Goal: Information Seeking & Learning: Learn about a topic

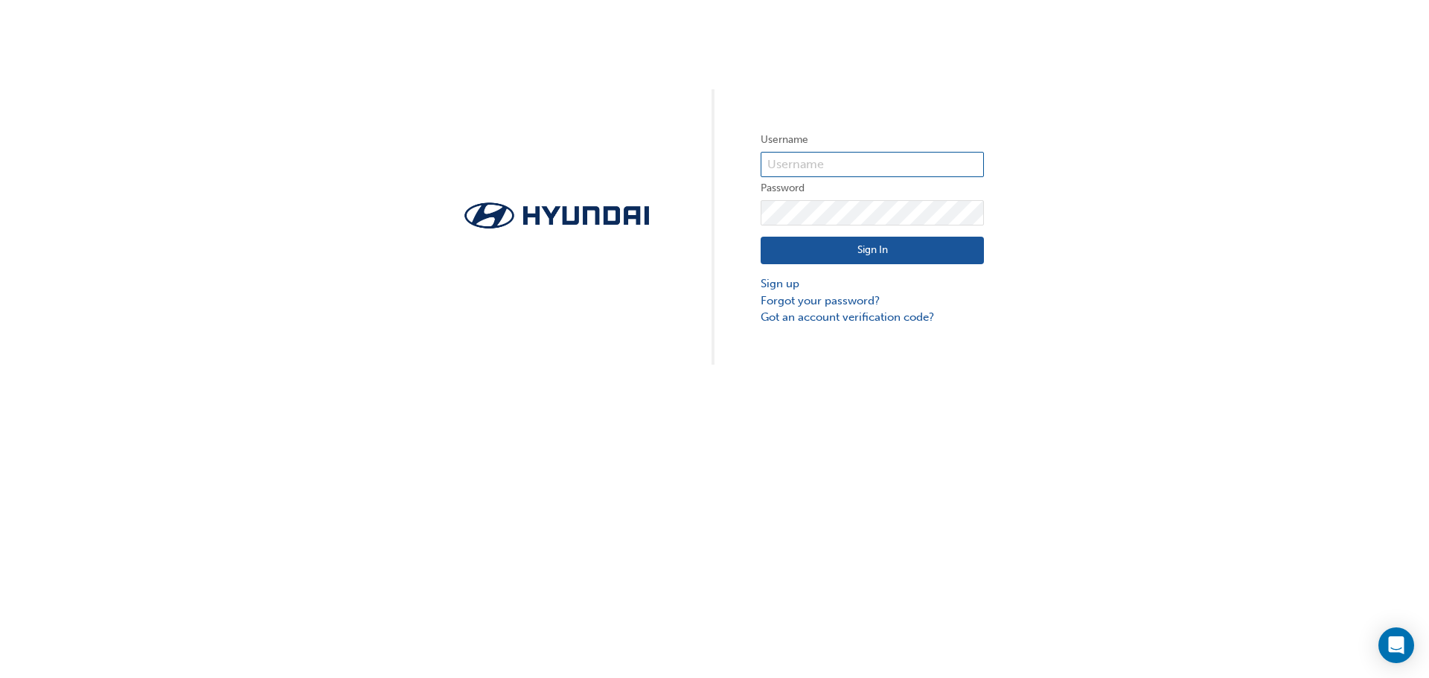
click at [805, 157] on input "text" at bounding box center [871, 164] width 223 height 25
type input "[PERSON_NAME][EMAIL_ADDRESS][DOMAIN_NAME]"
click at [877, 253] on button "Sign In" at bounding box center [871, 251] width 223 height 28
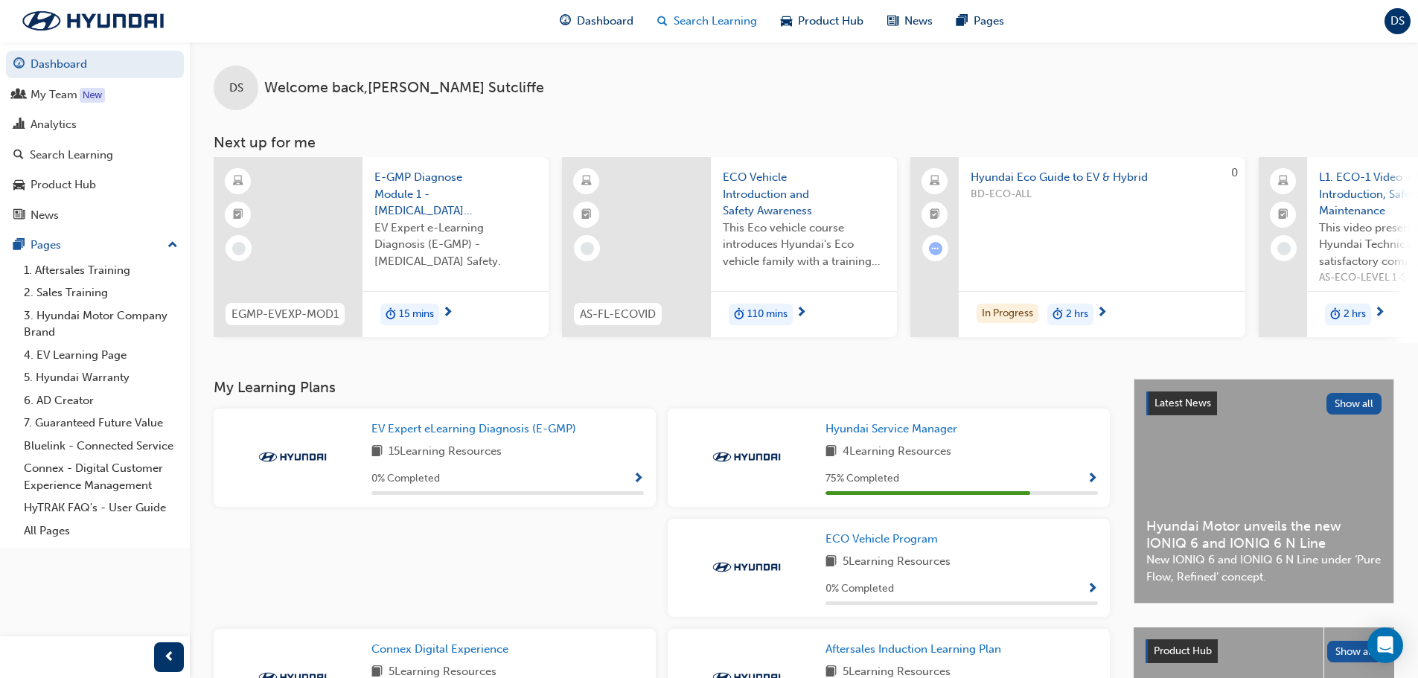
click at [691, 22] on span "Search Learning" at bounding box center [714, 21] width 83 height 17
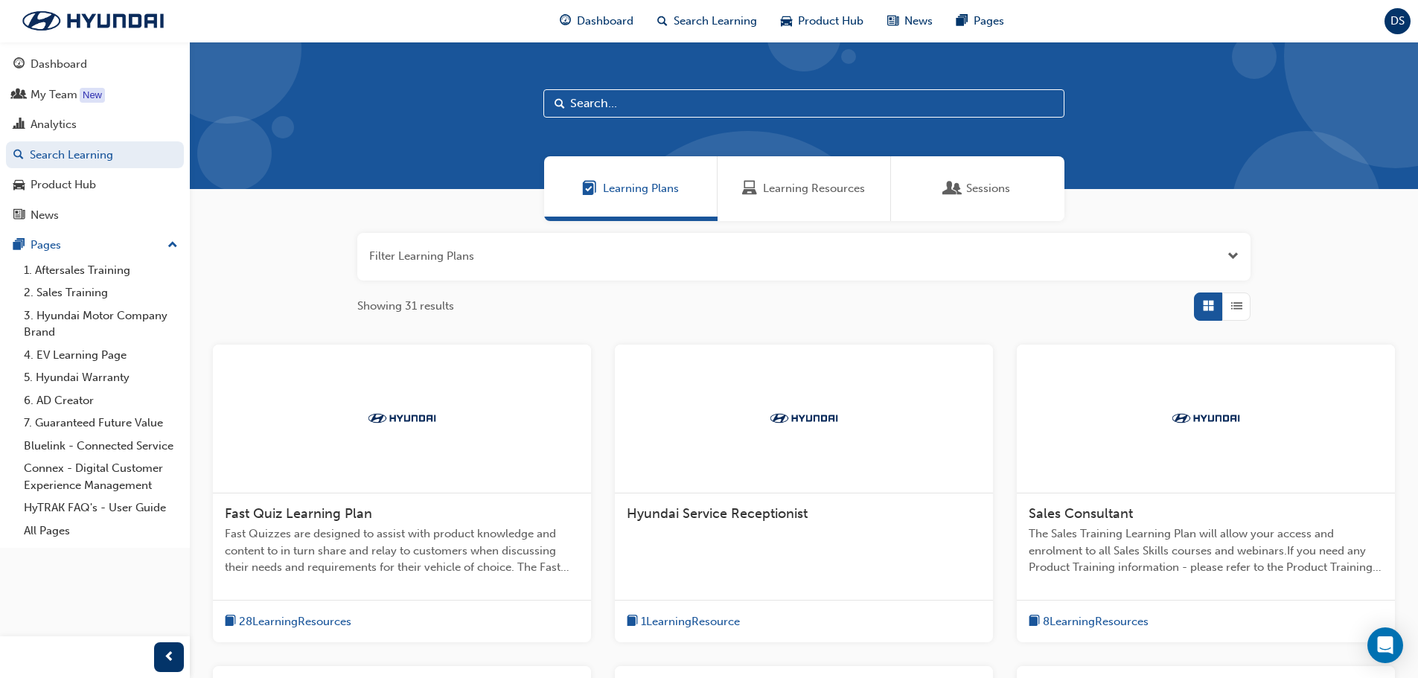
click at [1000, 185] on span "Sessions" at bounding box center [988, 188] width 44 height 17
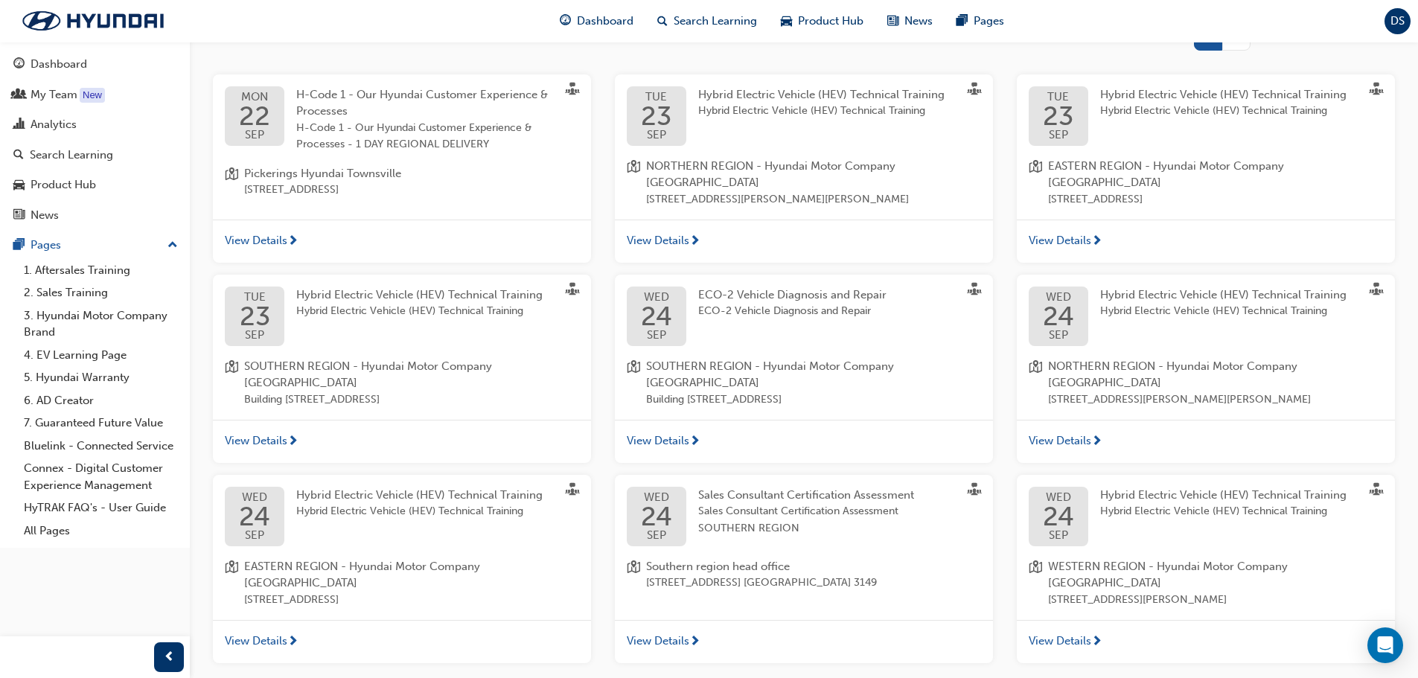
scroll to position [296, 0]
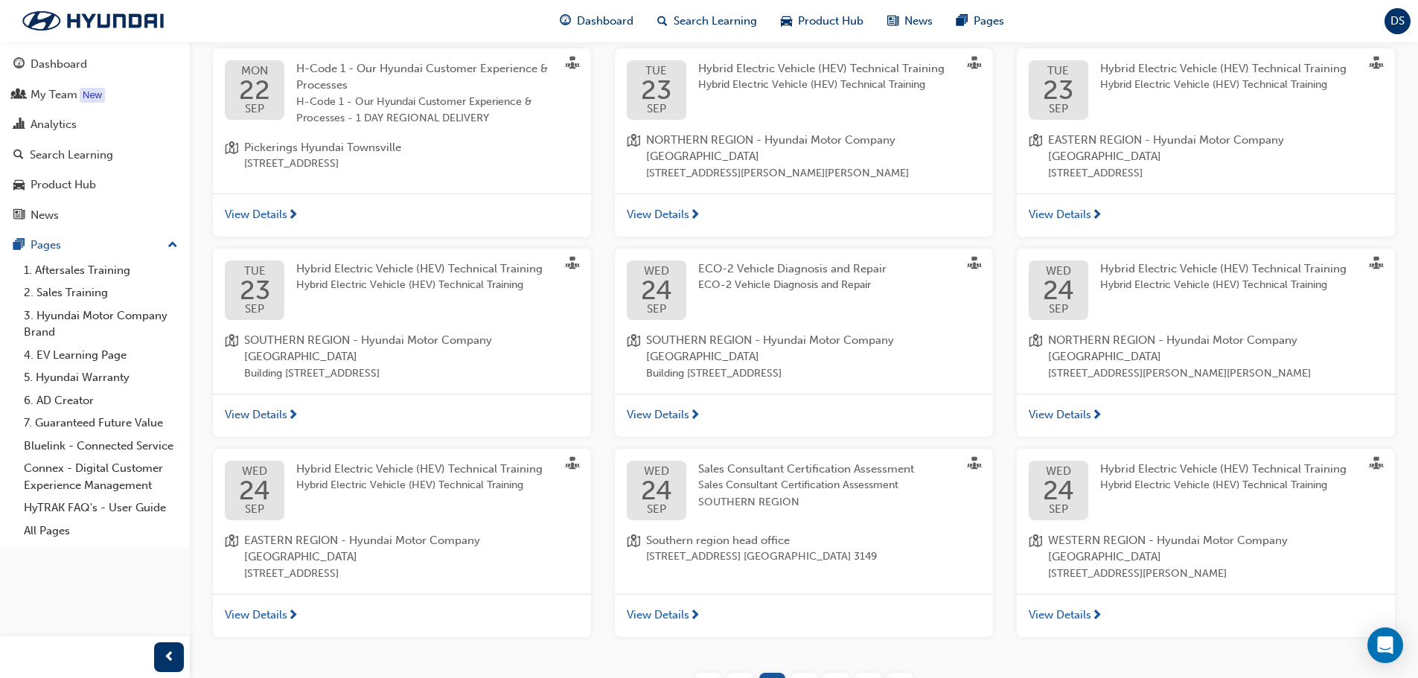
click at [805, 677] on span "2" at bounding box center [804, 685] width 7 height 17
click at [803, 677] on span "2" at bounding box center [804, 685] width 7 height 17
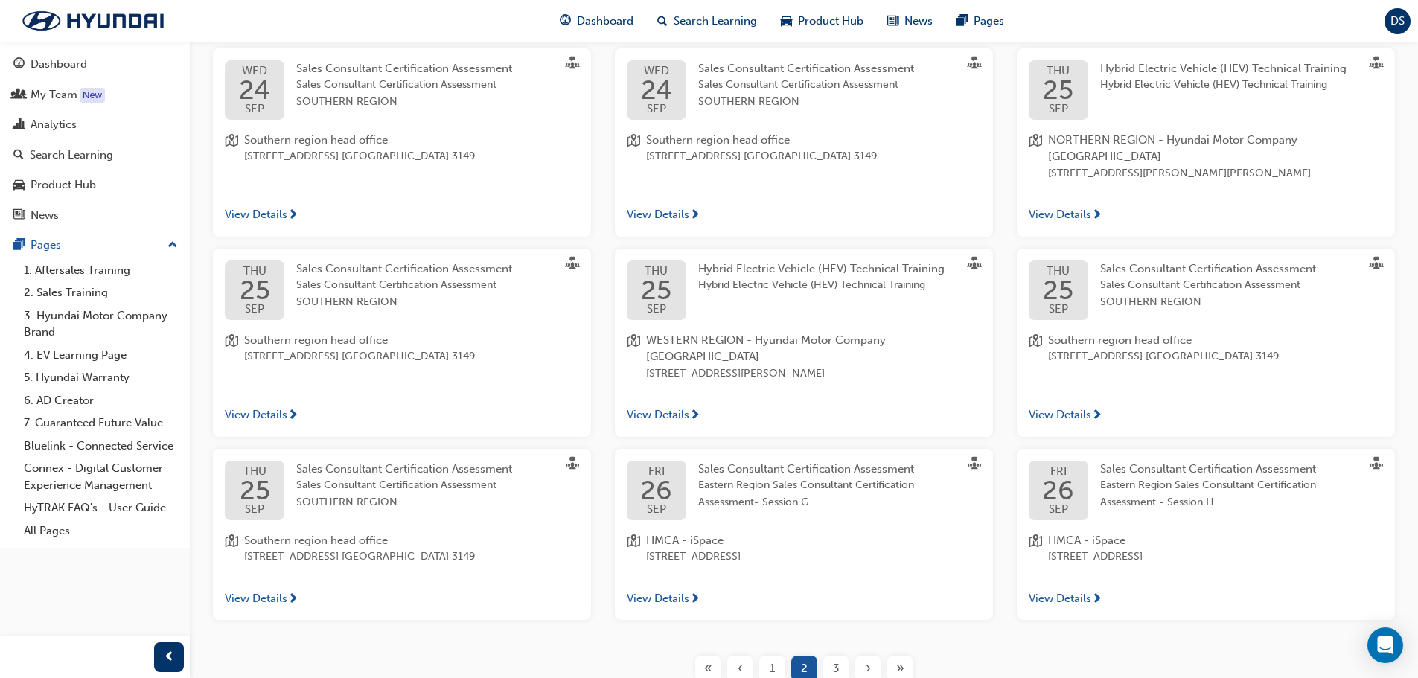
click at [837, 660] on span "3" at bounding box center [836, 668] width 7 height 17
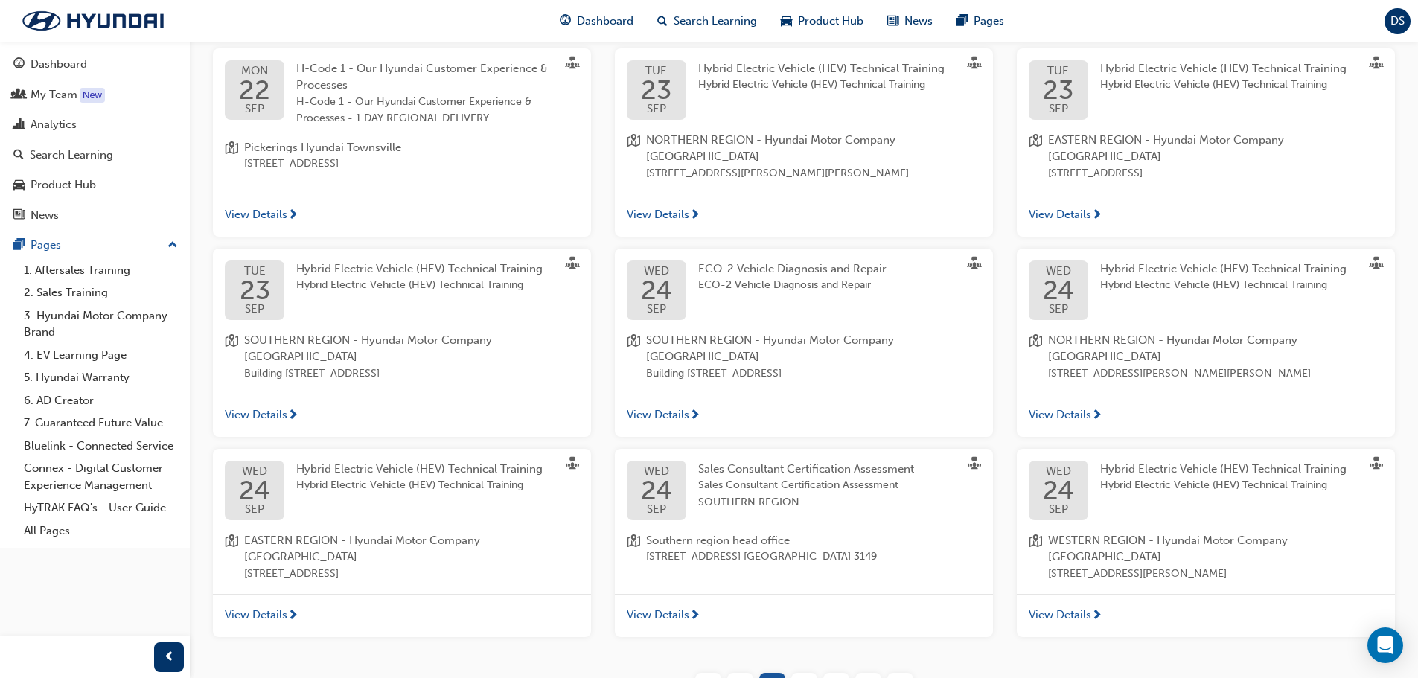
click at [857, 673] on div "›" at bounding box center [868, 686] width 26 height 26
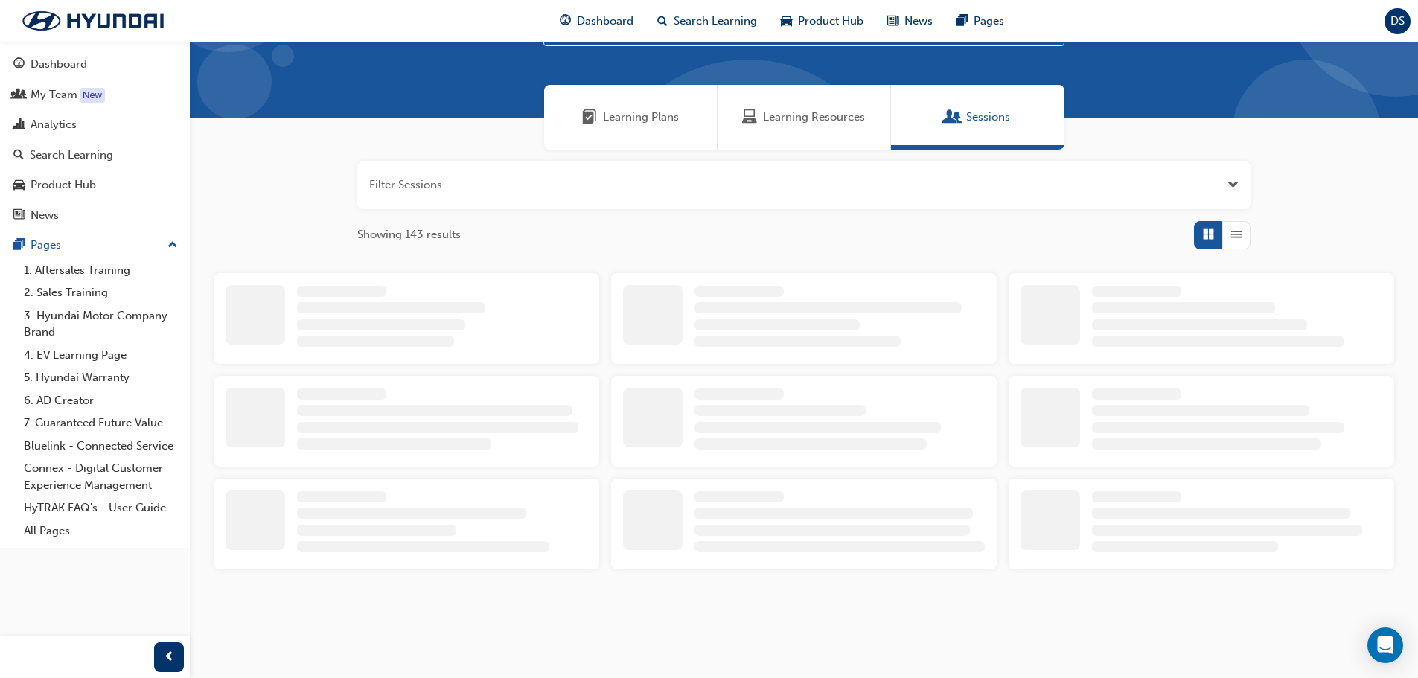
scroll to position [296, 0]
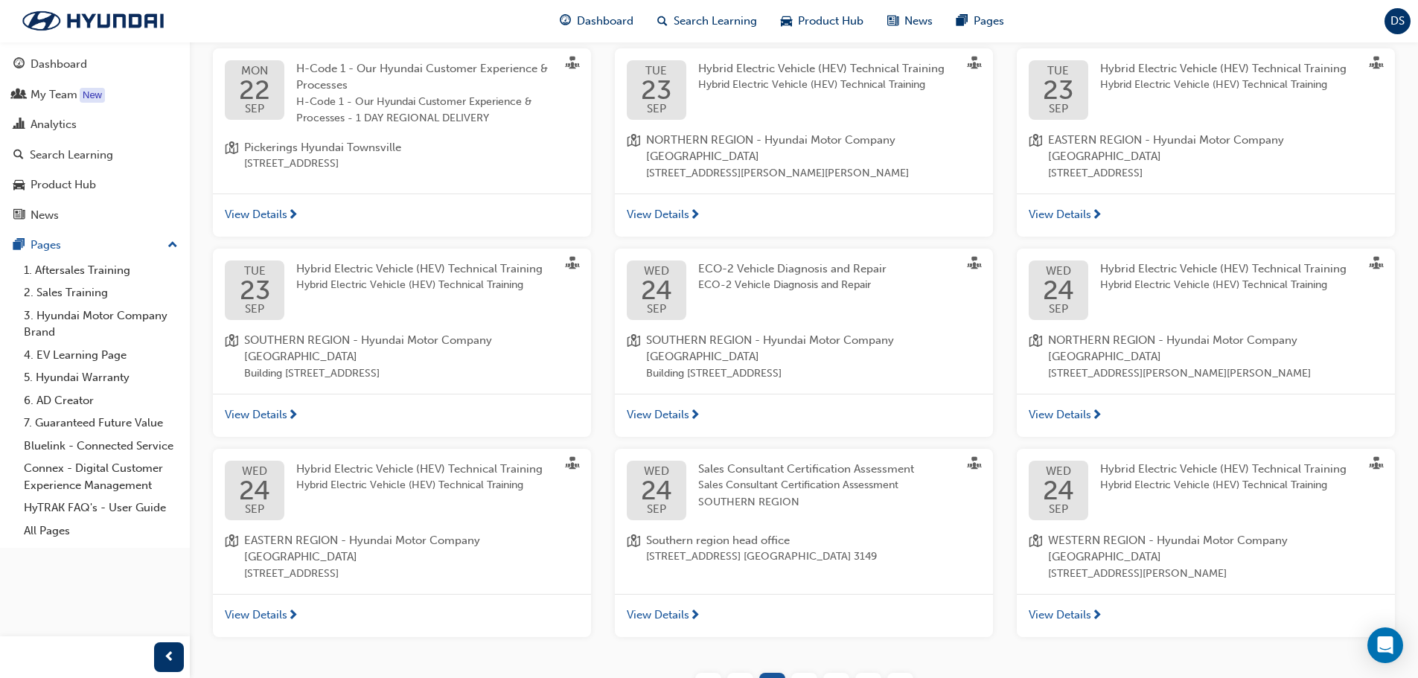
click at [863, 673] on div "›" at bounding box center [868, 686] width 26 height 26
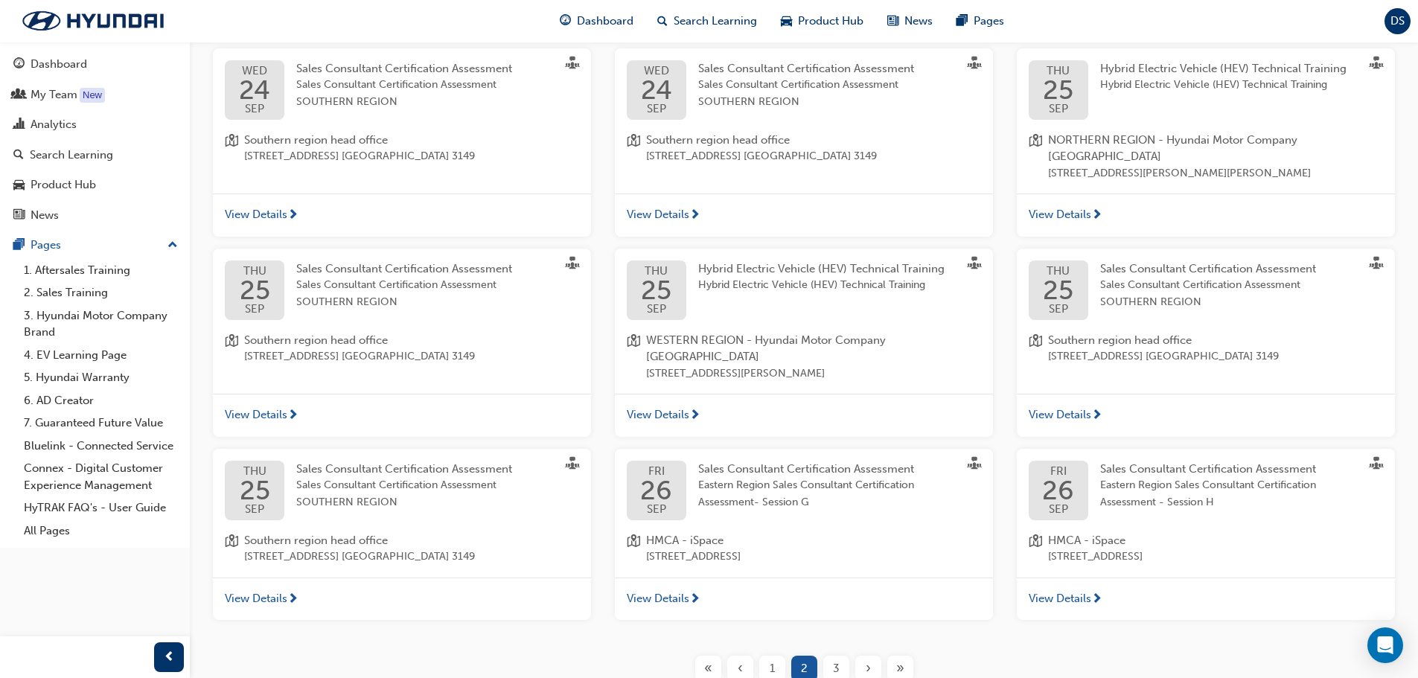
click at [863, 656] on div "›" at bounding box center [868, 669] width 26 height 26
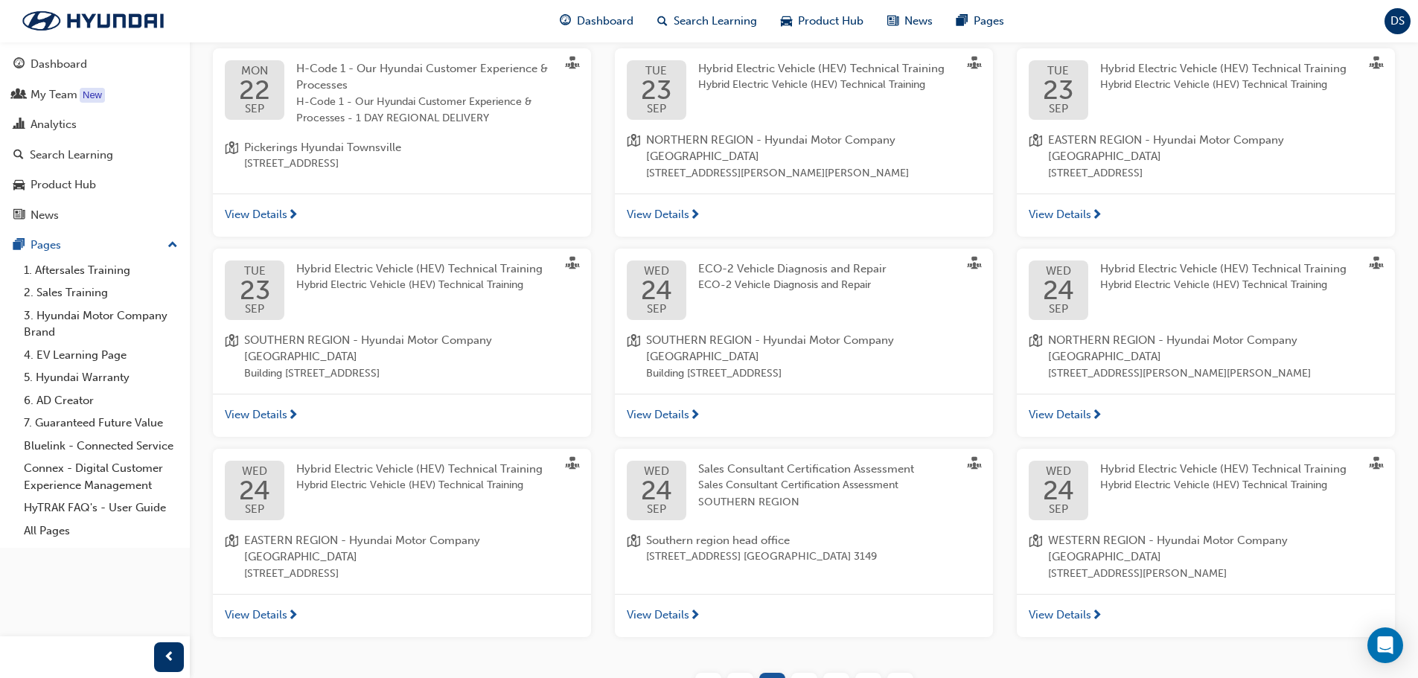
click at [863, 673] on div "›" at bounding box center [868, 686] width 26 height 26
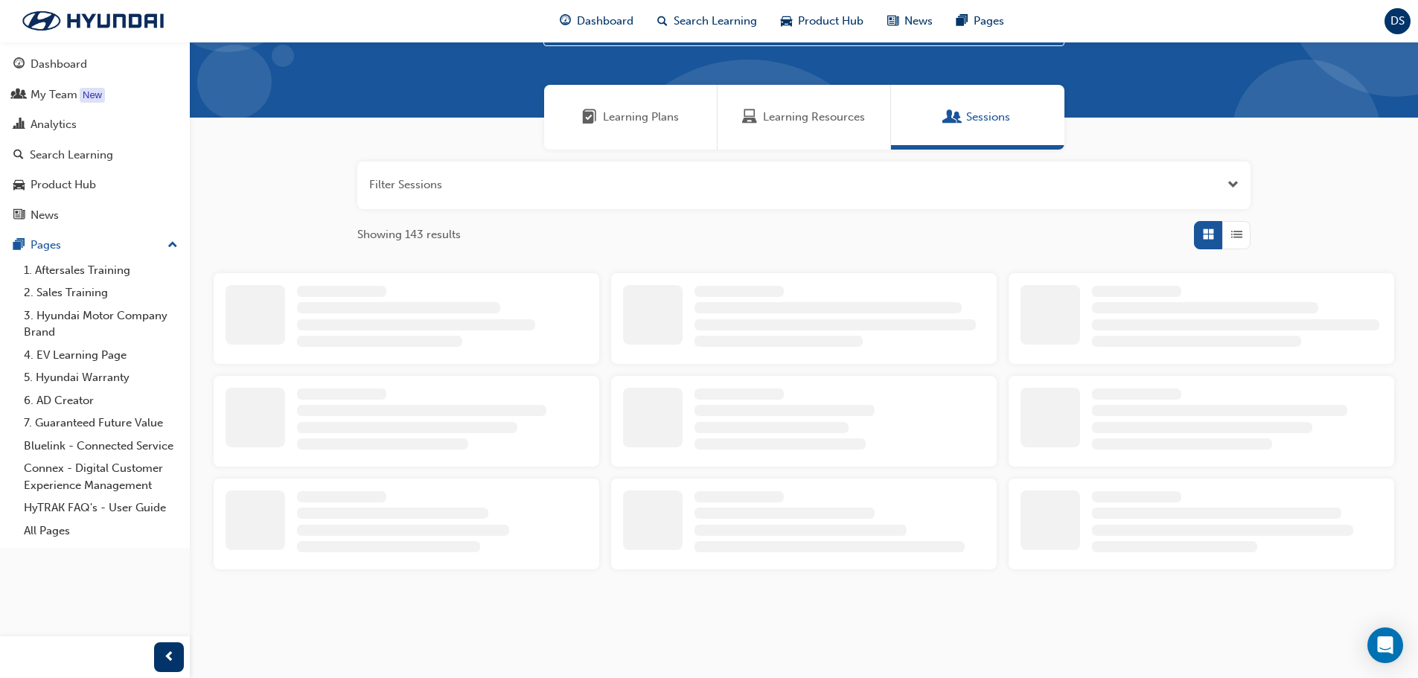
scroll to position [296, 0]
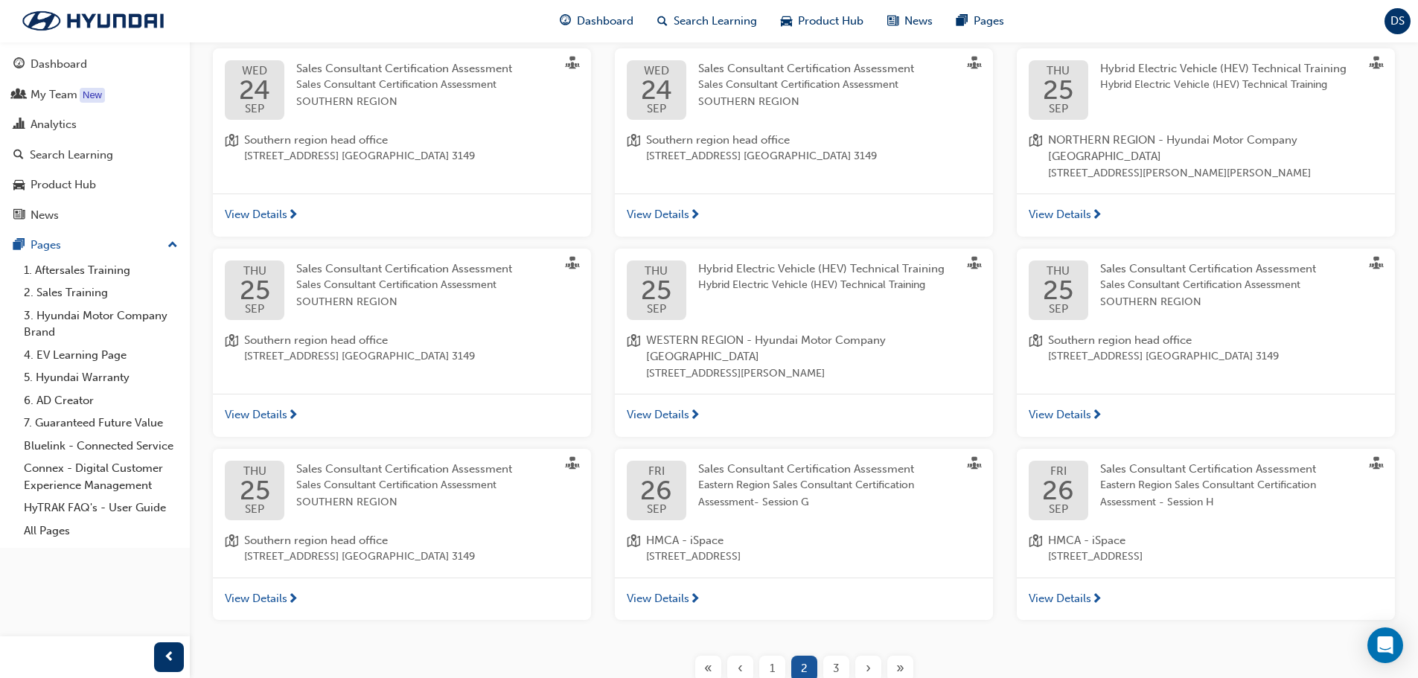
click at [863, 656] on div "›" at bounding box center [868, 669] width 26 height 26
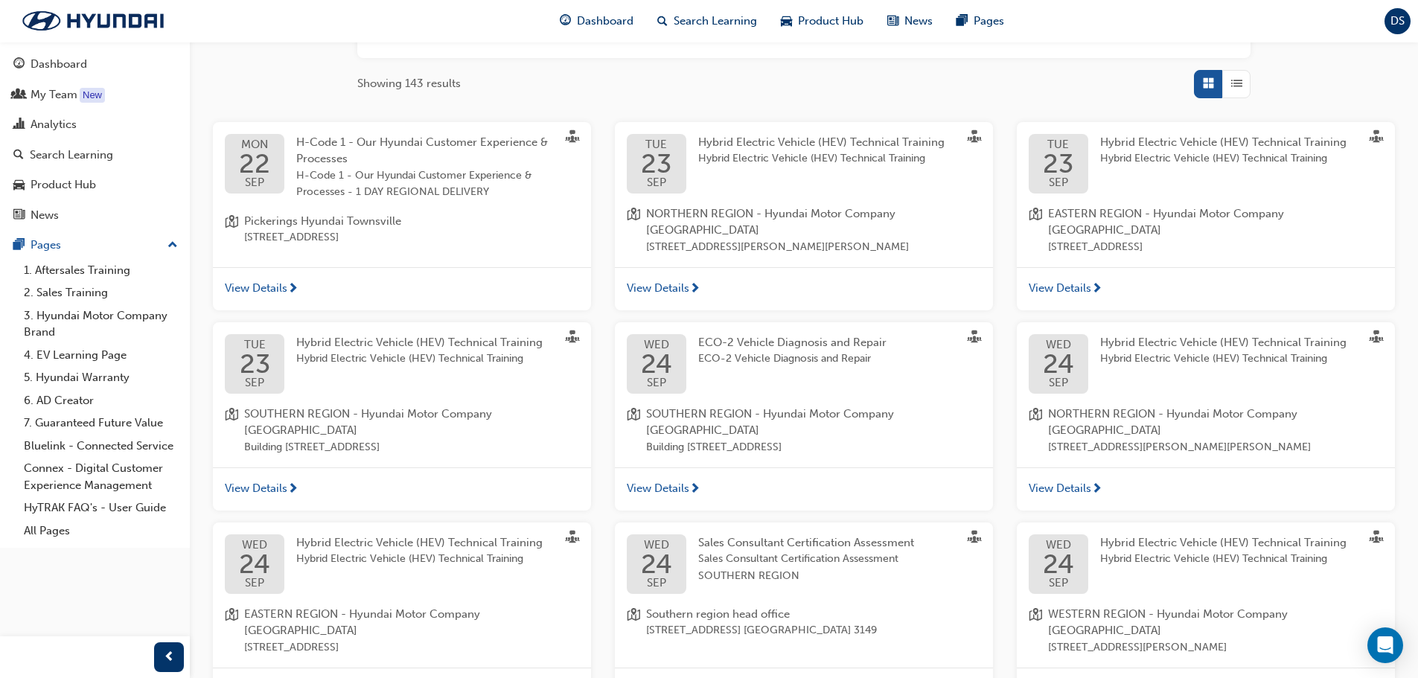
scroll to position [298, 0]
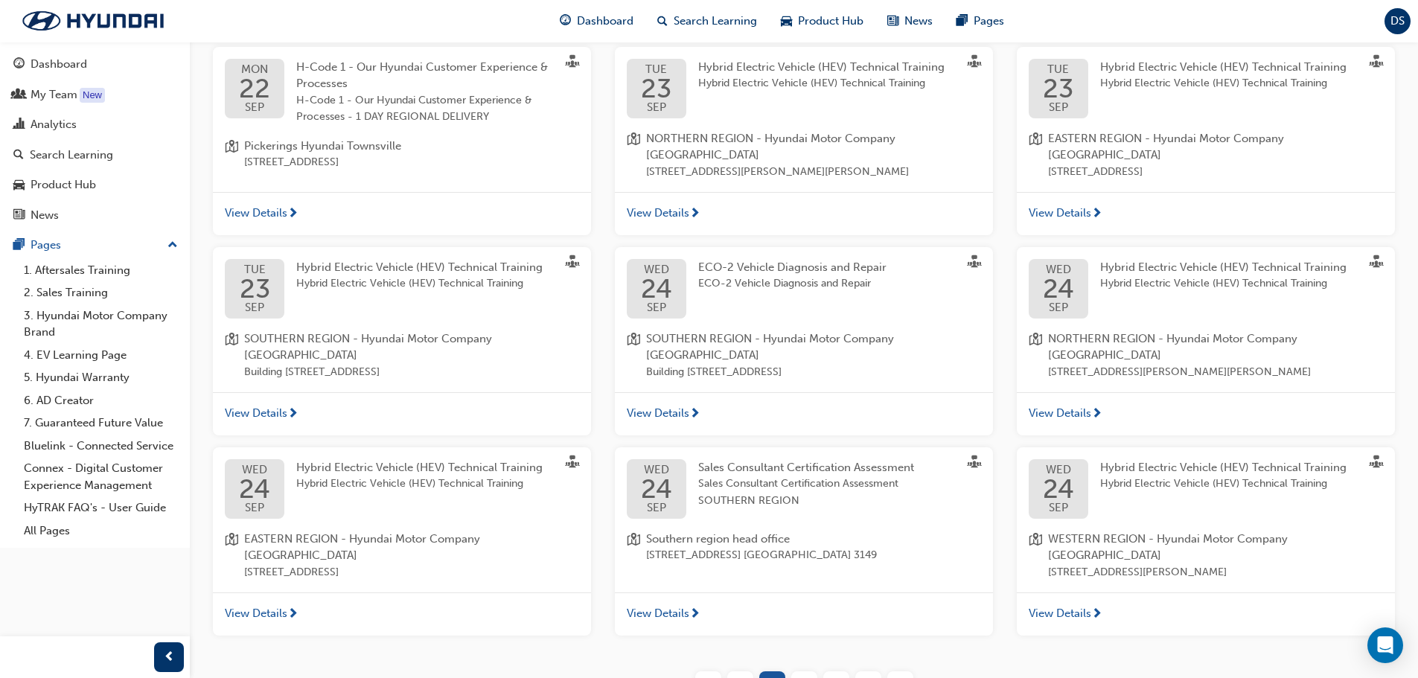
click at [805, 676] on span "2" at bounding box center [804, 684] width 7 height 17
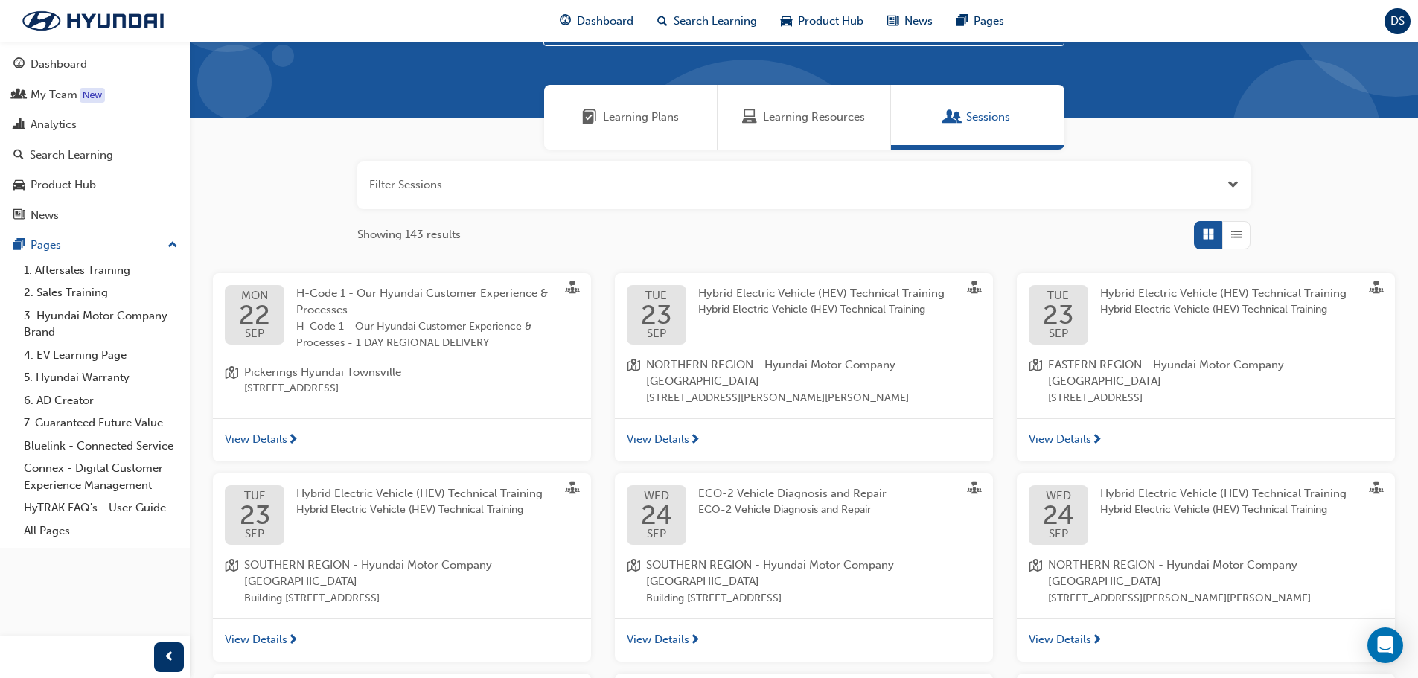
scroll to position [298, 0]
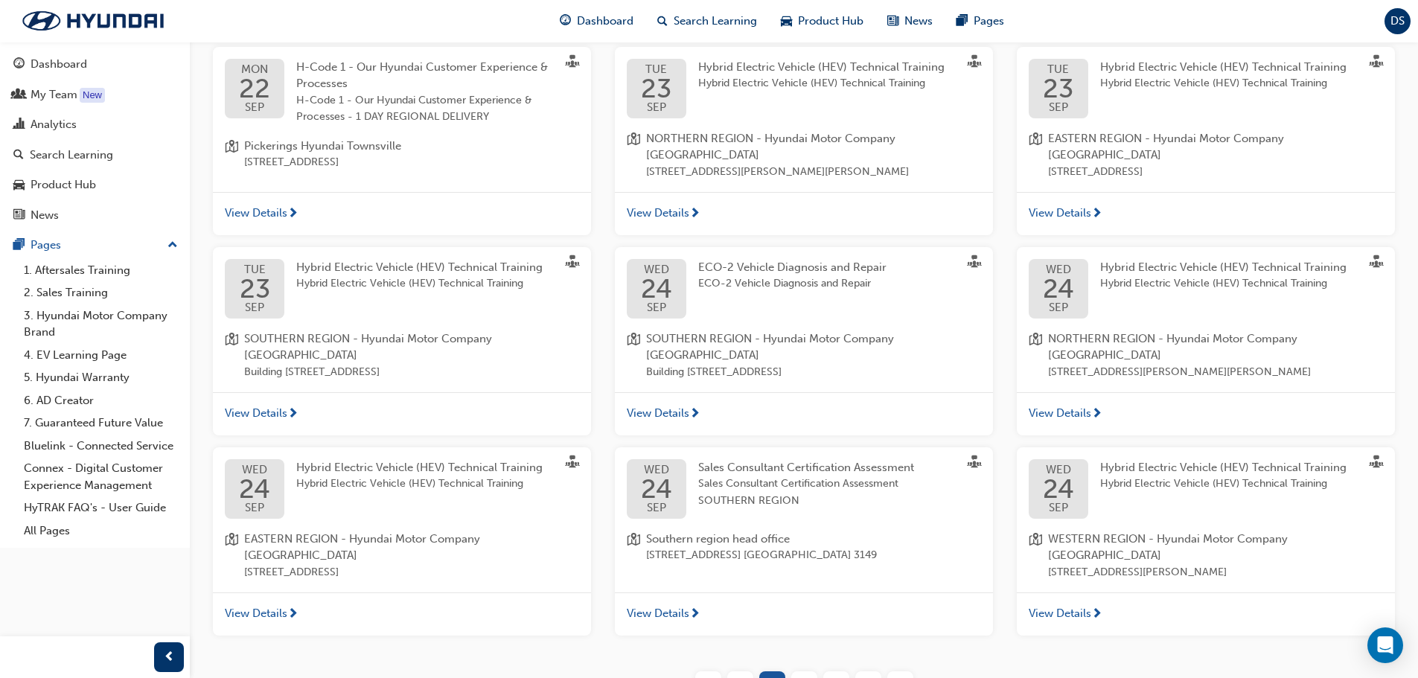
click at [804, 676] on span "2" at bounding box center [804, 684] width 7 height 17
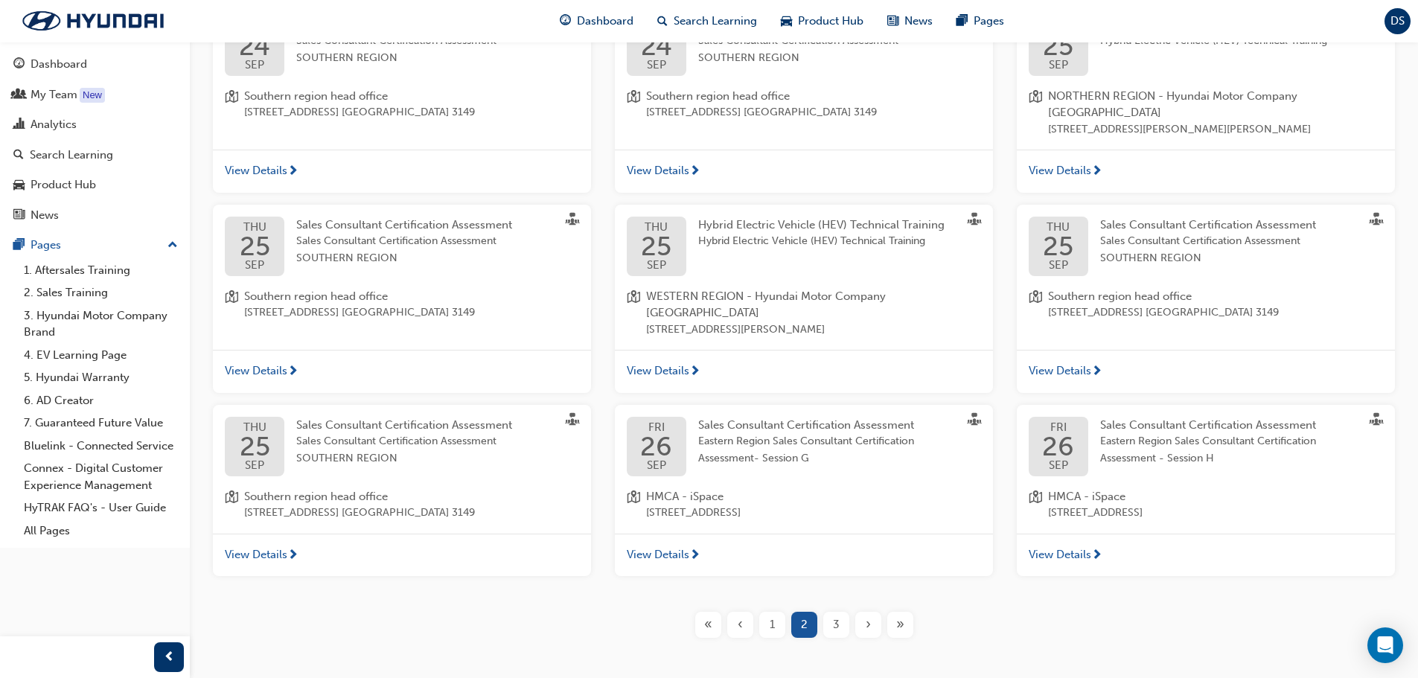
scroll to position [363, 0]
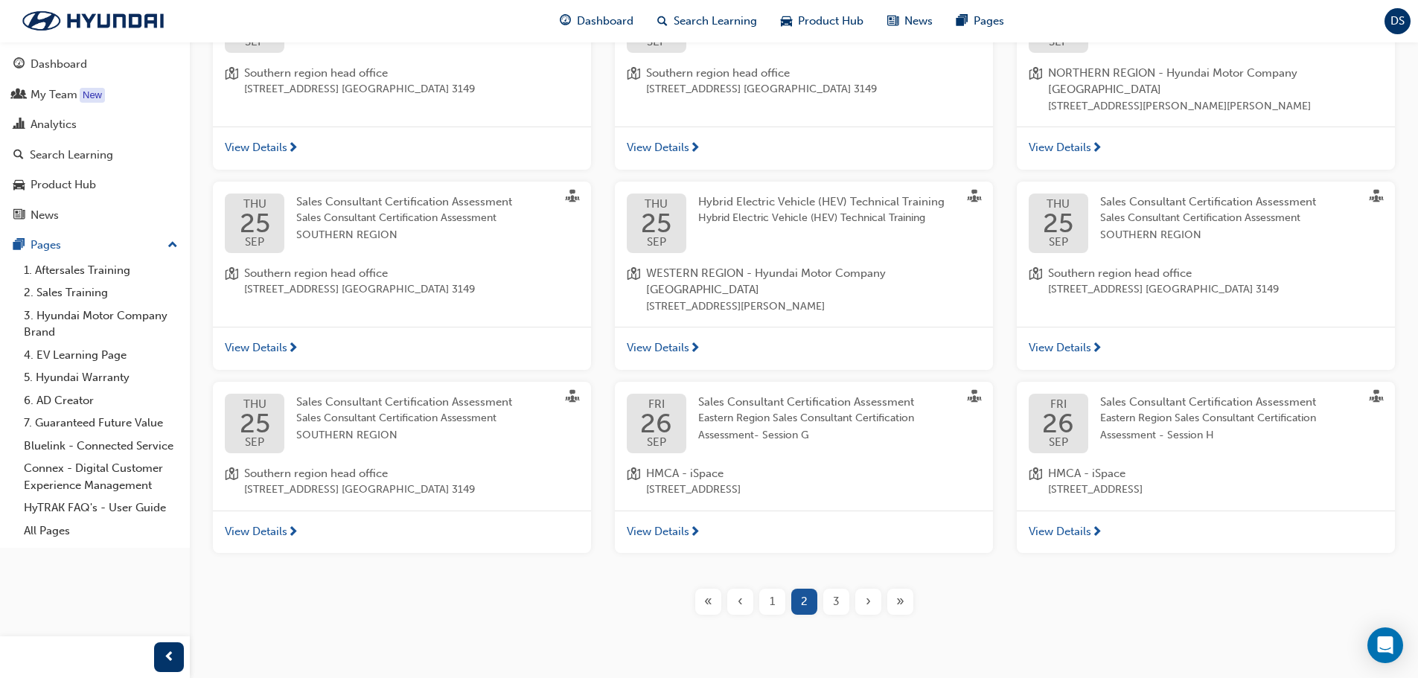
click at [834, 593] on span "3" at bounding box center [836, 601] width 7 height 17
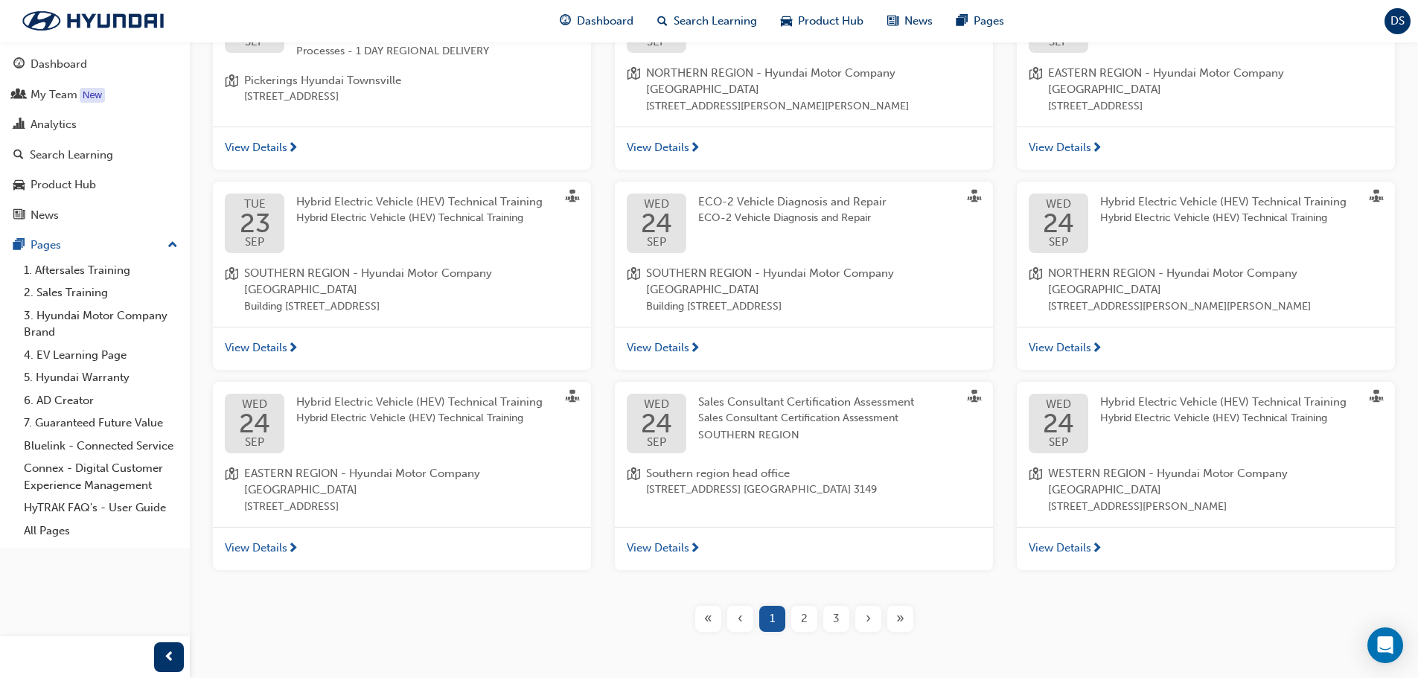
click at [839, 610] on span "3" at bounding box center [836, 618] width 7 height 17
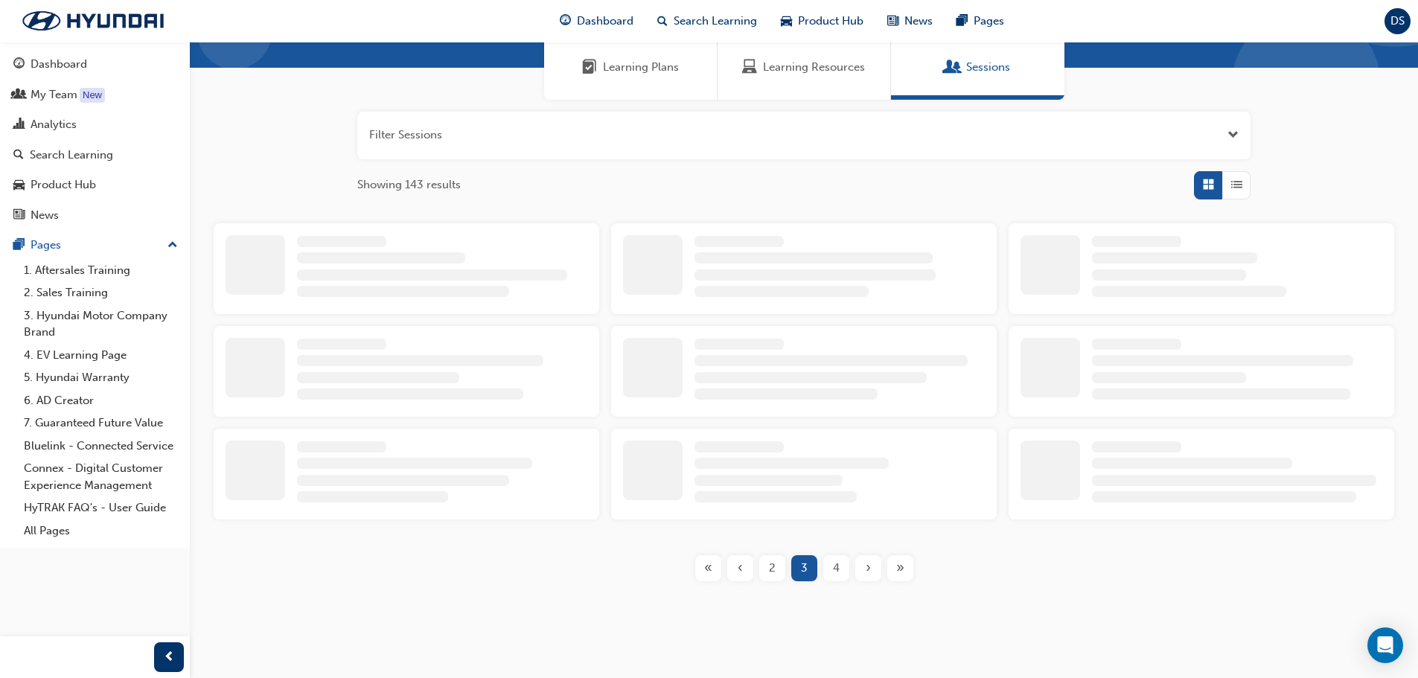
scroll to position [363, 0]
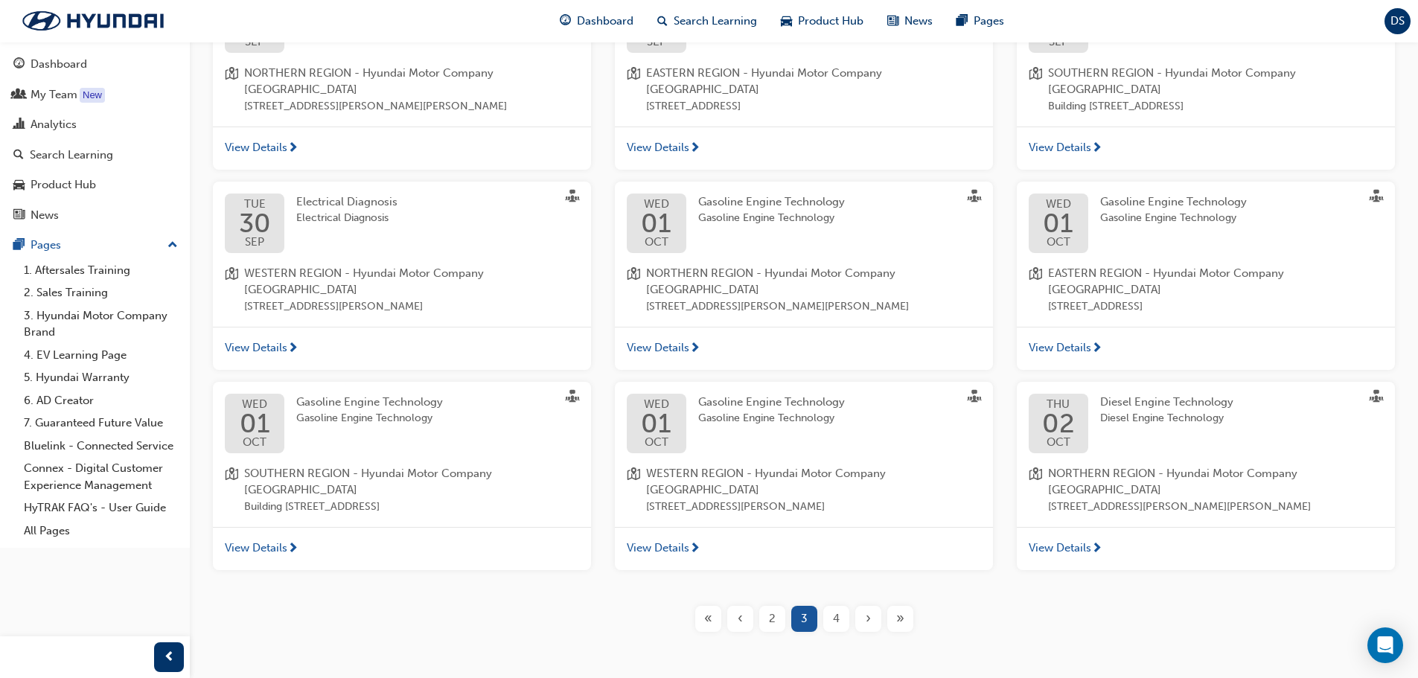
click at [840, 606] on div "4" at bounding box center [836, 619] width 26 height 26
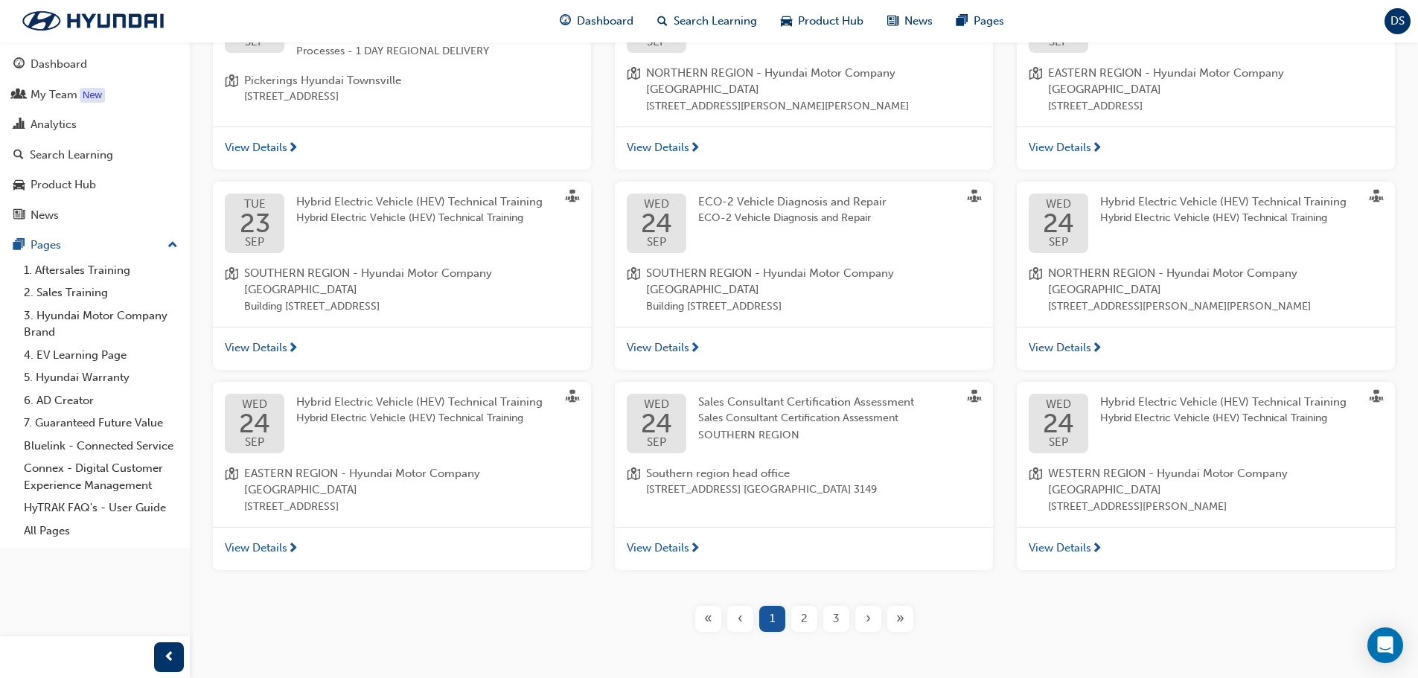
click at [837, 610] on span "3" at bounding box center [836, 618] width 7 height 17
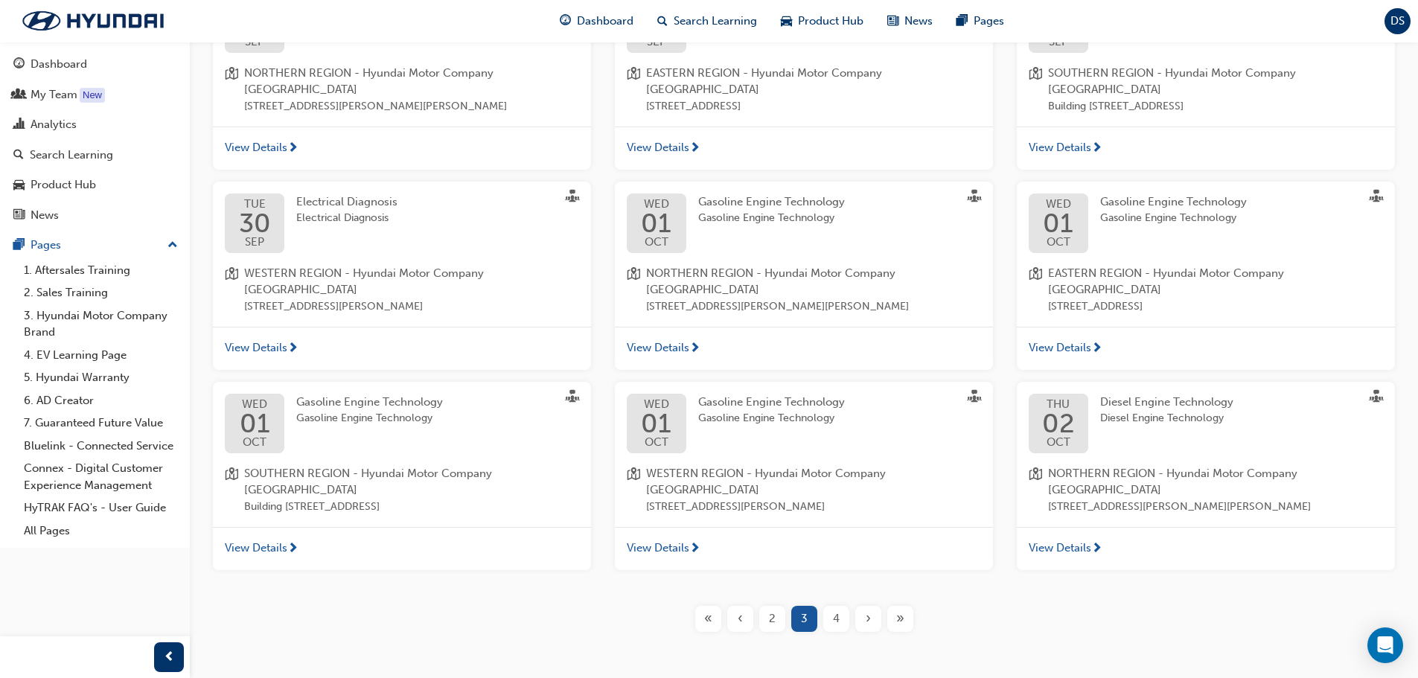
click at [835, 610] on span "4" at bounding box center [836, 618] width 7 height 17
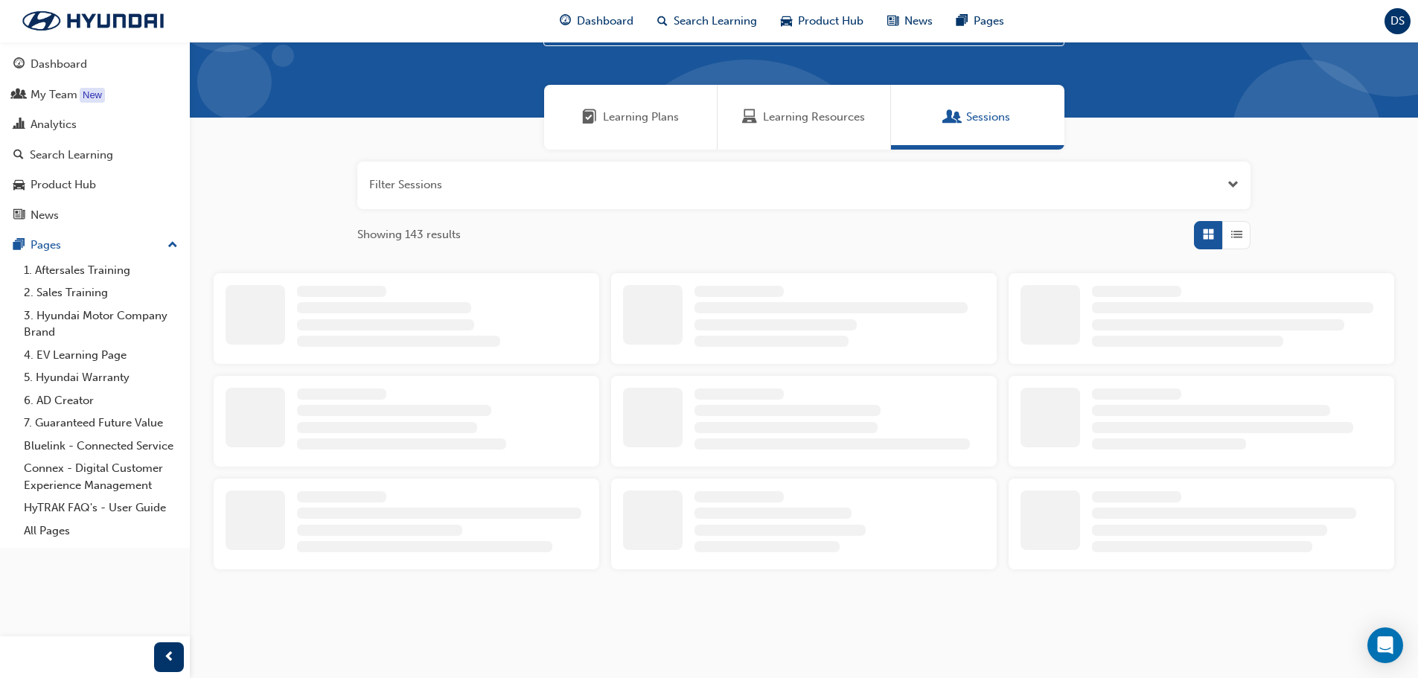
scroll to position [363, 0]
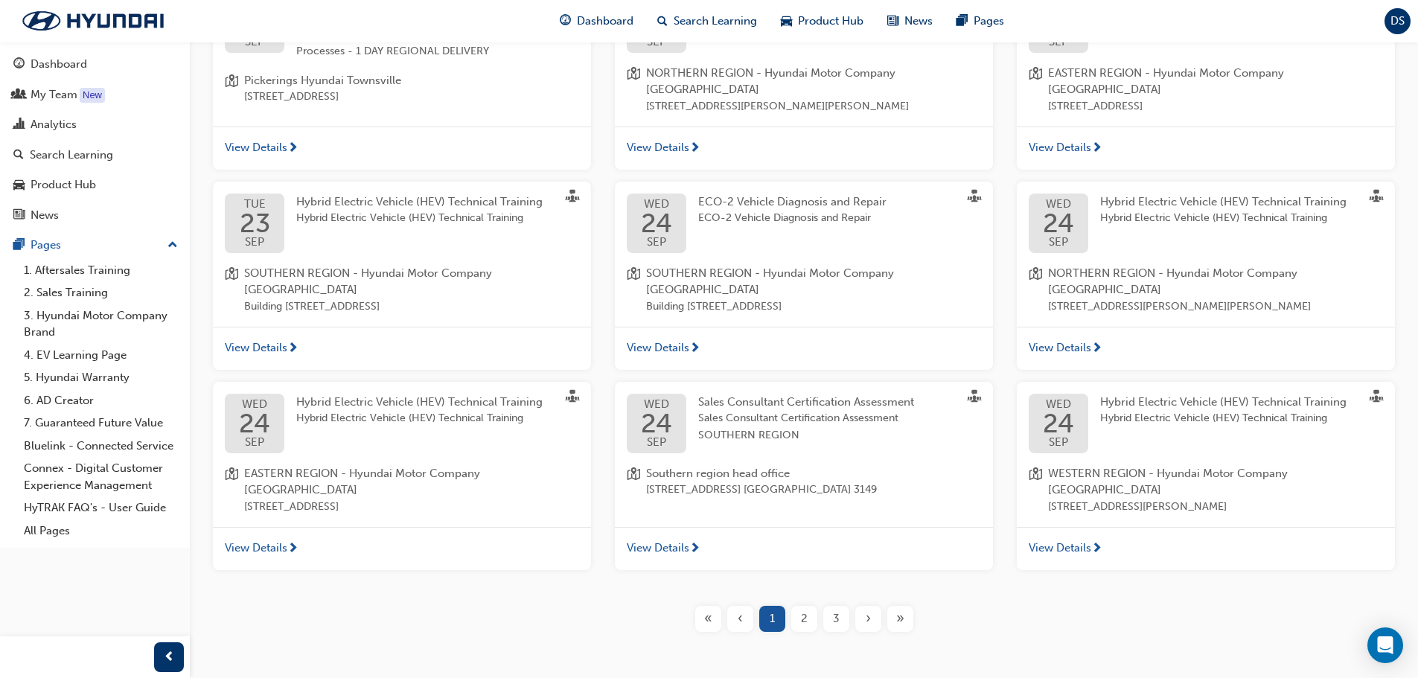
click at [828, 606] on div "3" at bounding box center [836, 619] width 26 height 26
click at [868, 610] on span "›" at bounding box center [867, 618] width 5 height 17
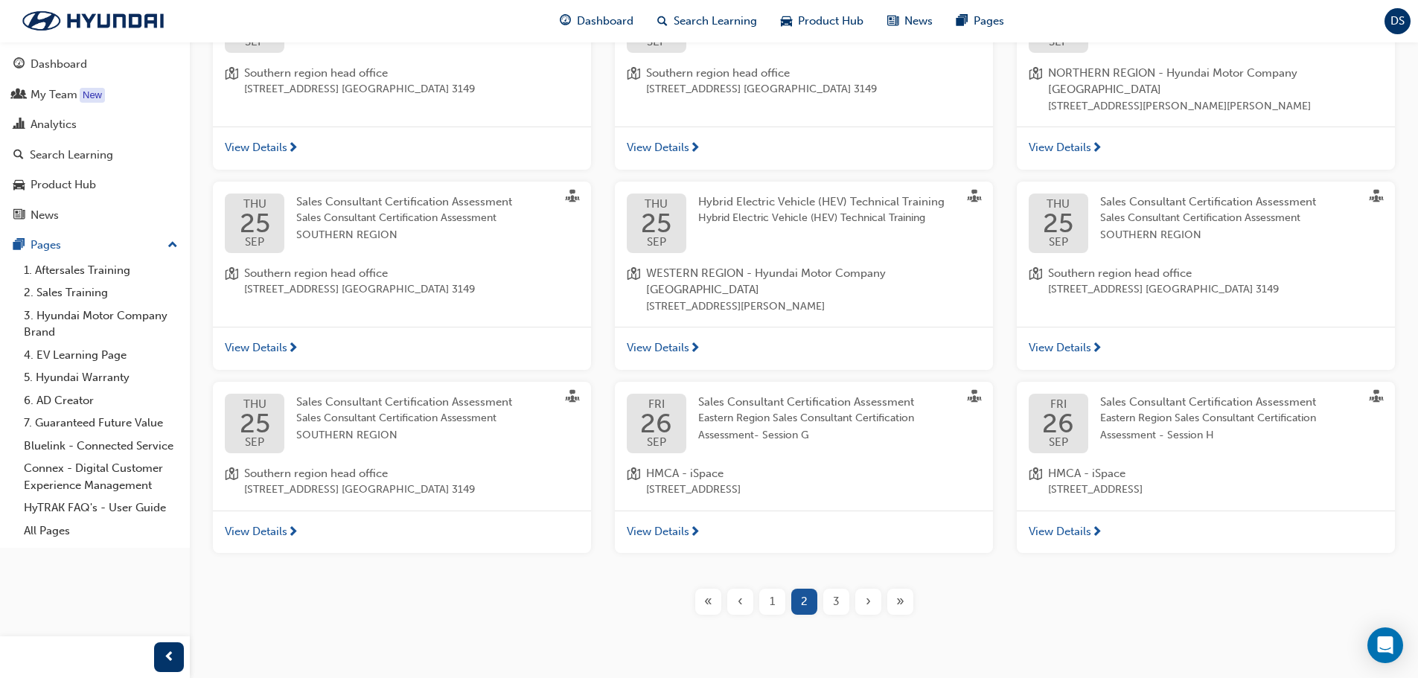
click at [868, 593] on span "›" at bounding box center [867, 601] width 5 height 17
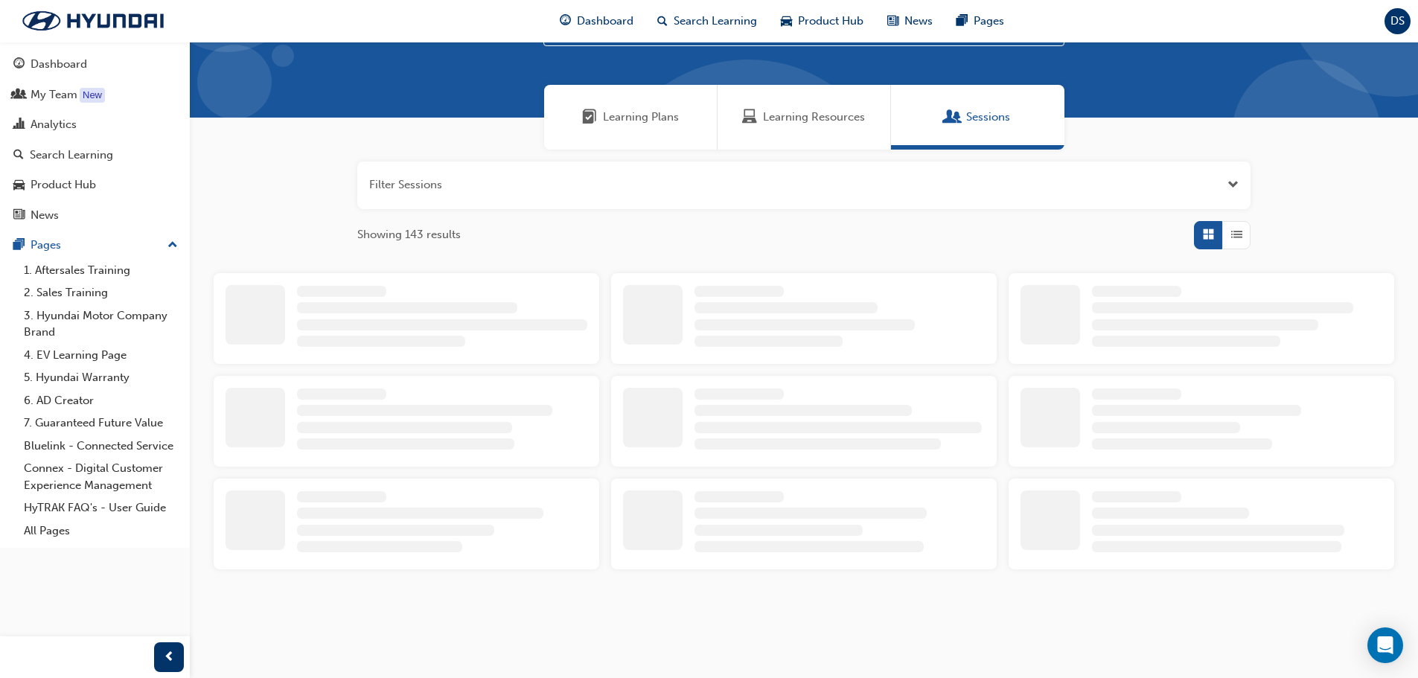
scroll to position [363, 0]
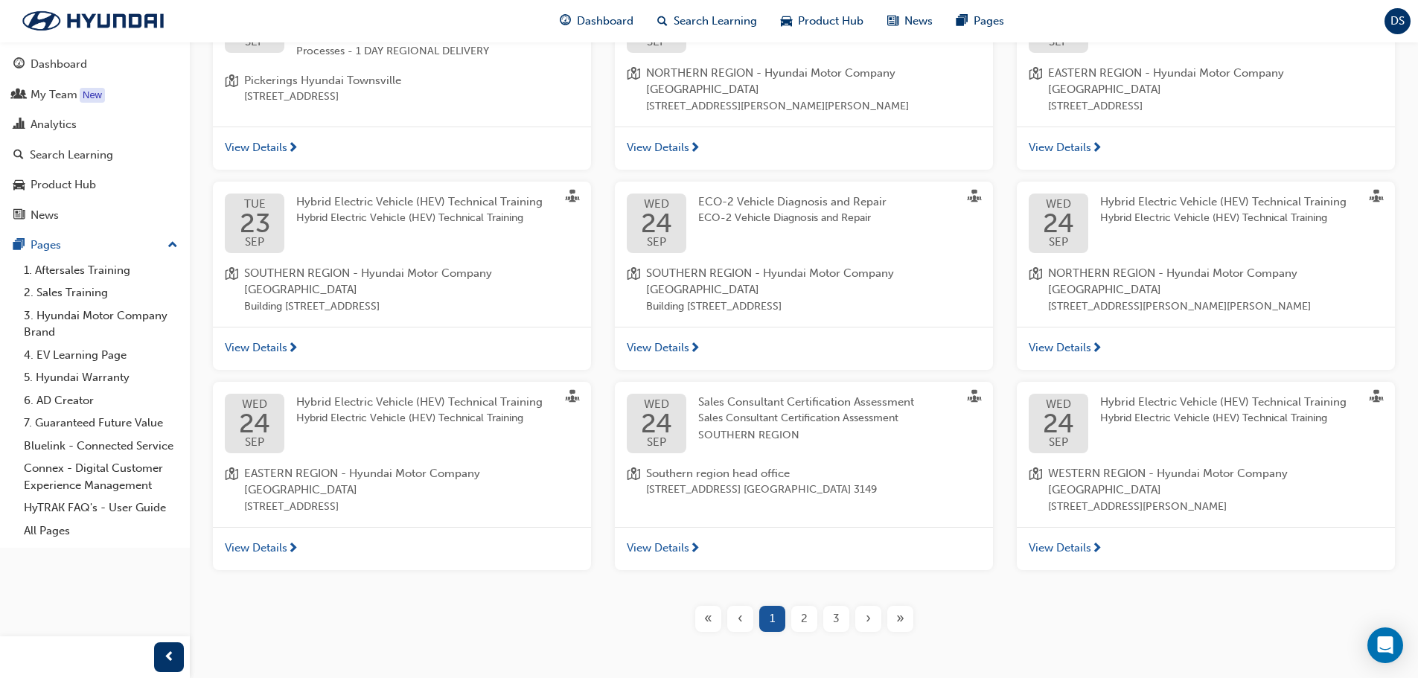
click at [833, 610] on span "3" at bounding box center [836, 618] width 7 height 17
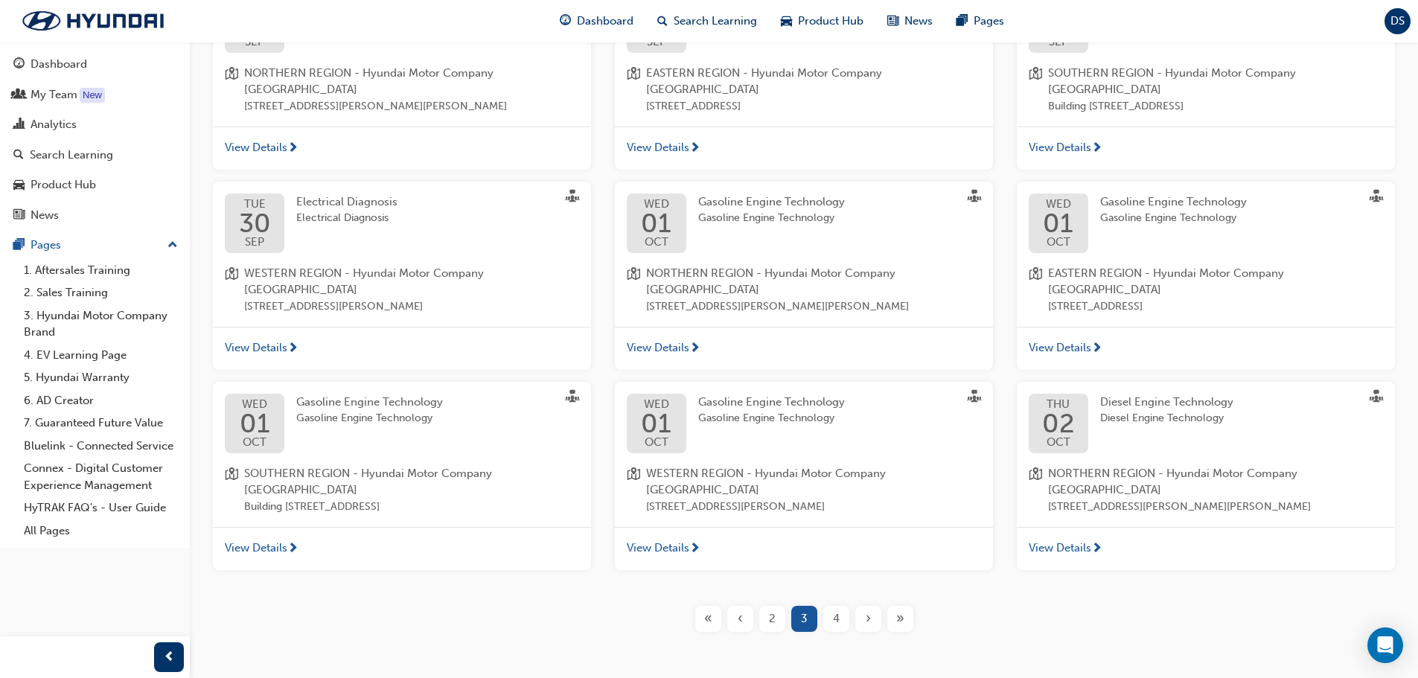
click at [833, 610] on span "4" at bounding box center [836, 618] width 7 height 17
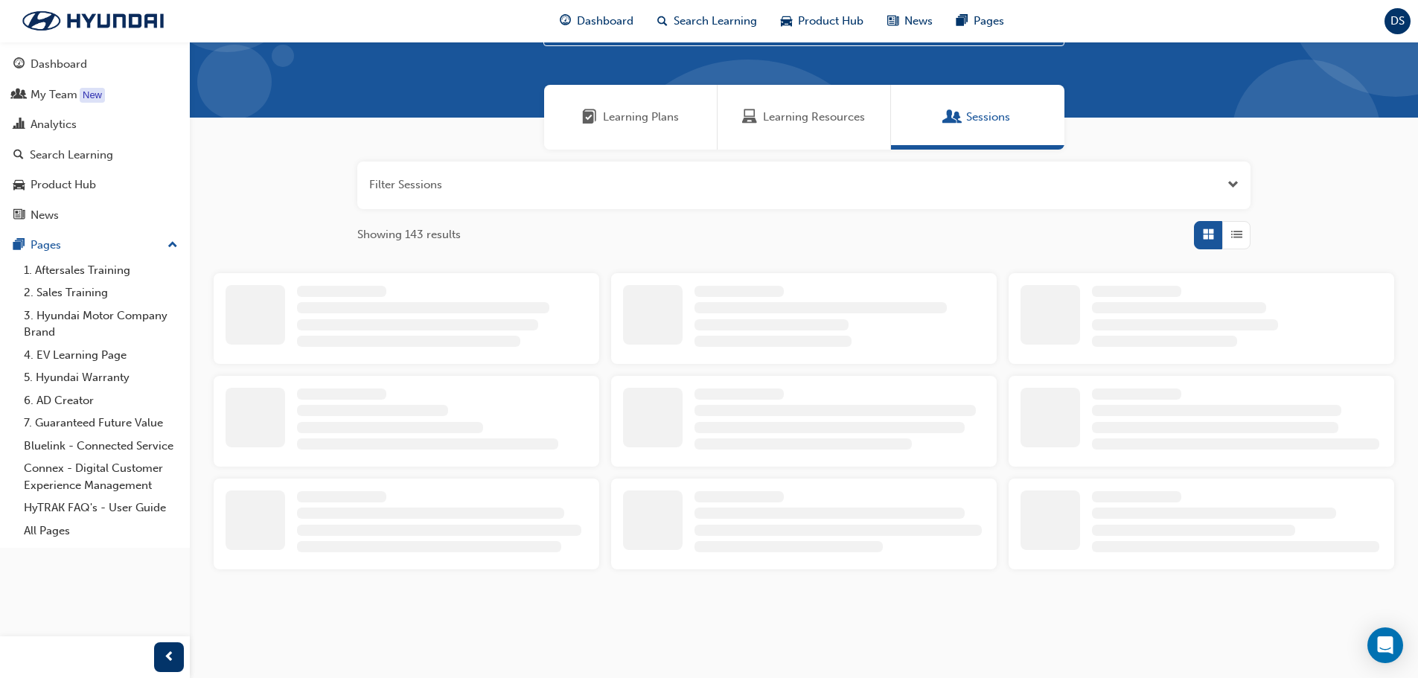
scroll to position [363, 0]
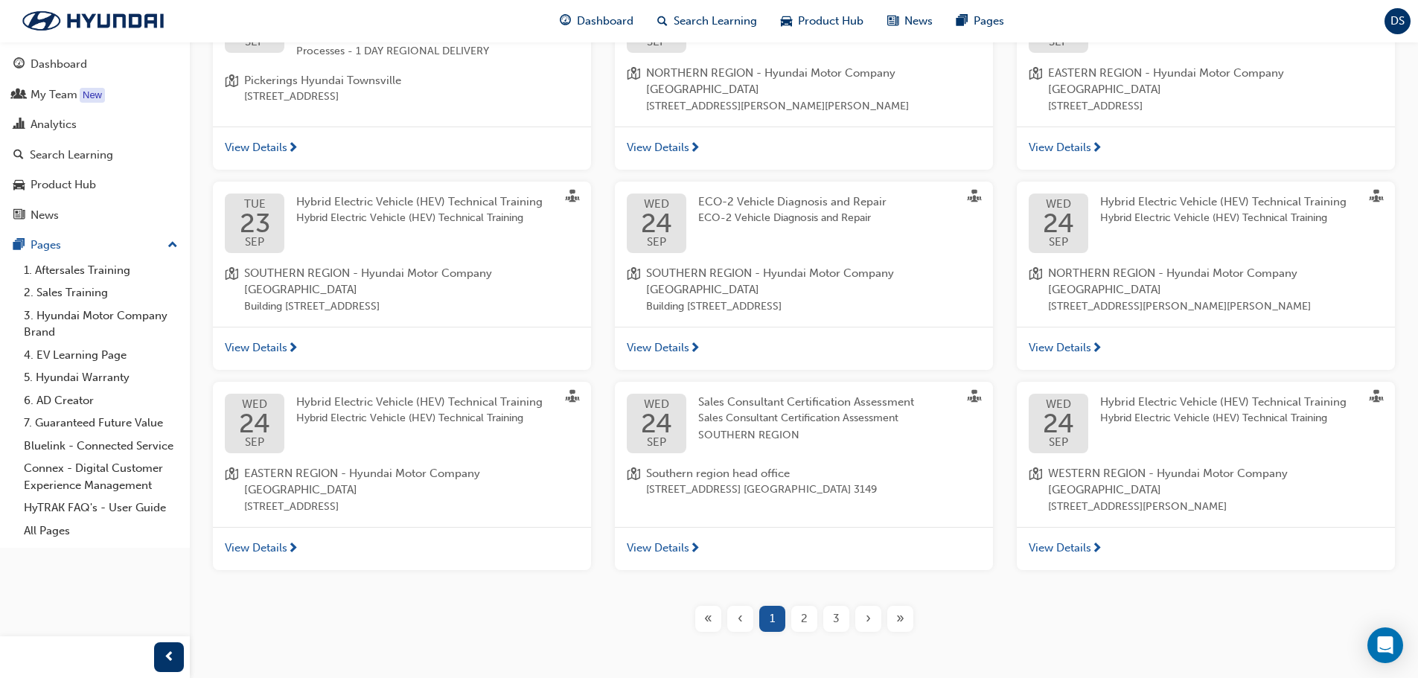
click at [868, 610] on span "›" at bounding box center [867, 618] width 5 height 17
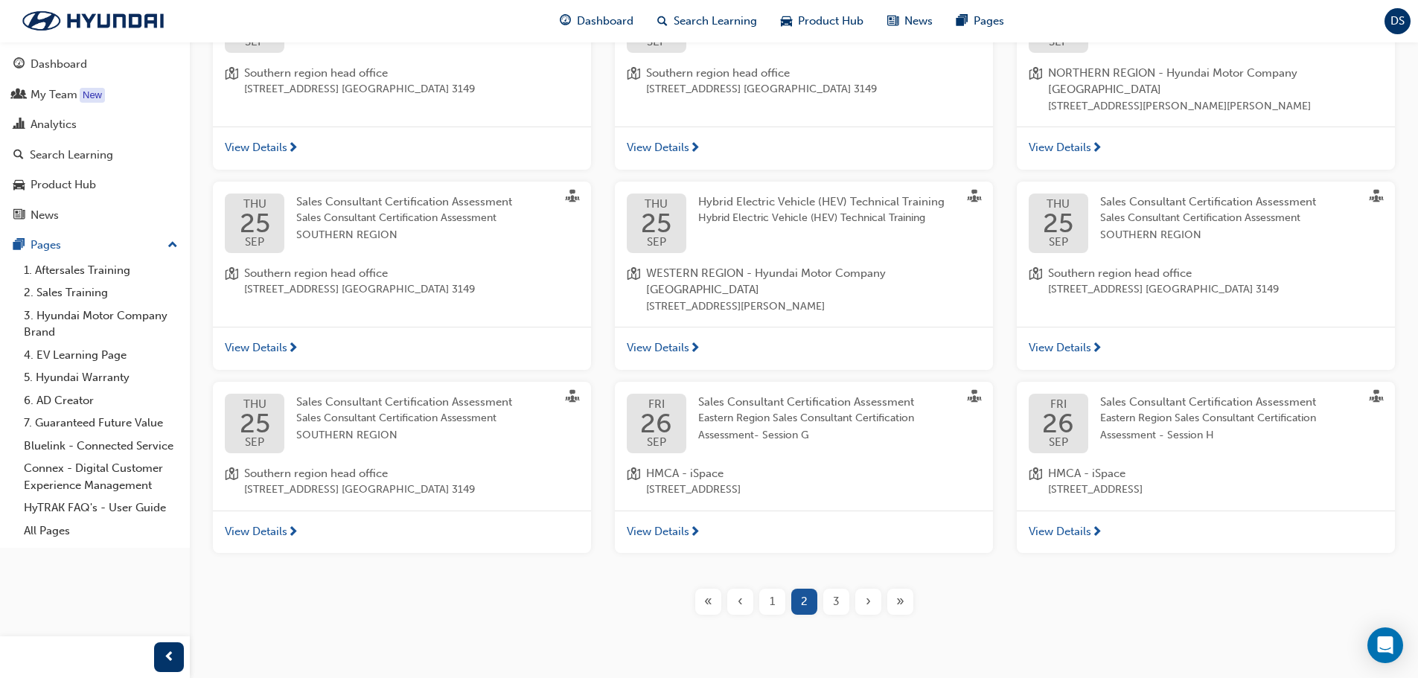
click at [865, 593] on span "›" at bounding box center [867, 601] width 5 height 17
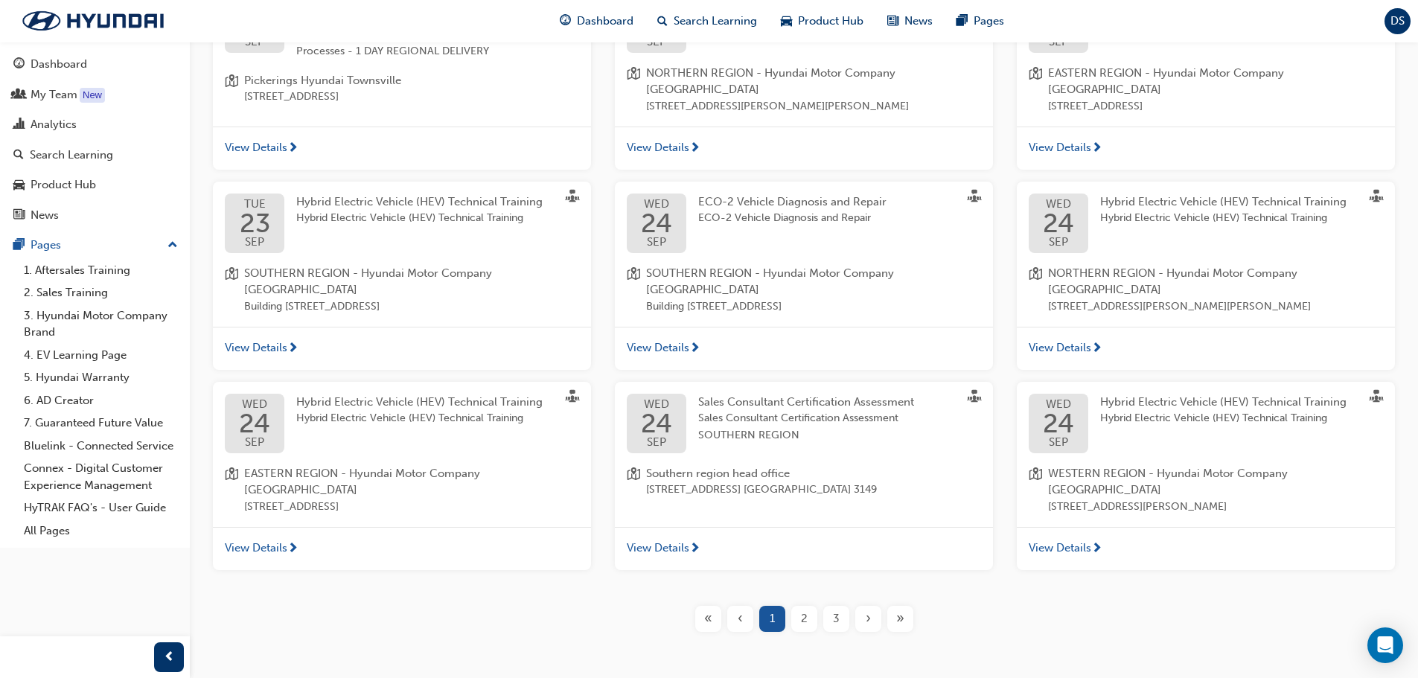
click at [900, 610] on span "»" at bounding box center [900, 618] width 8 height 17
click at [1110, 606] on div "« ‹ 1 2 3 › »" at bounding box center [804, 619] width 1180 height 26
